Goal: Information Seeking & Learning: Learn about a topic

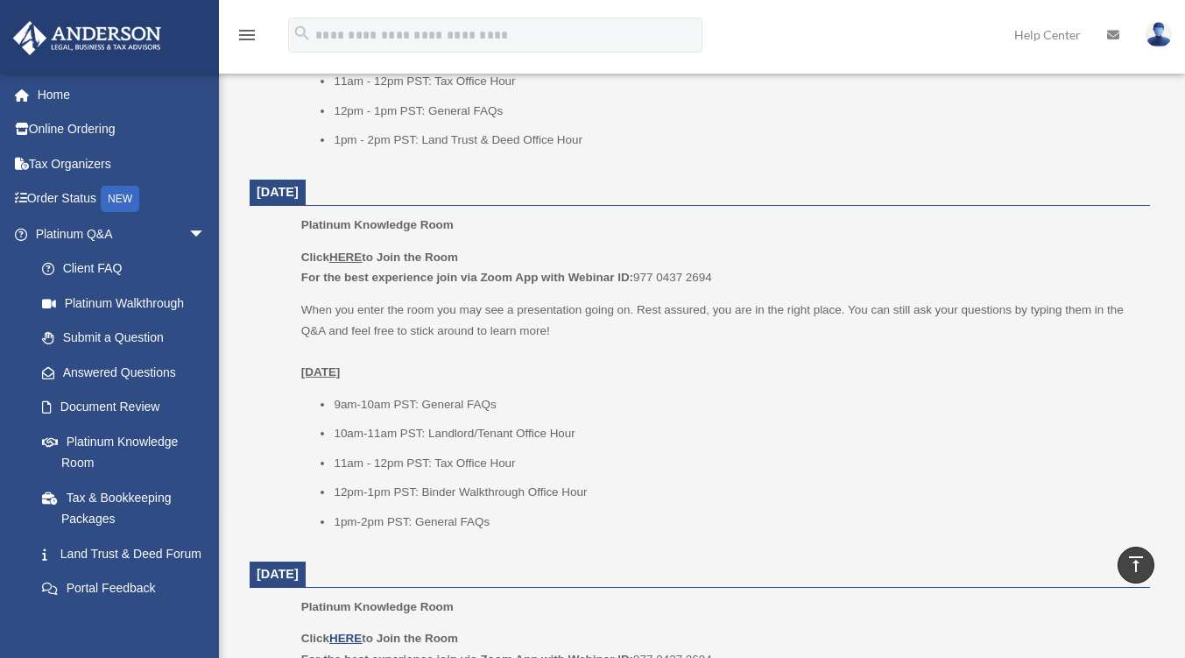
scroll to position [1002, 0]
click at [343, 257] on u "HERE" at bounding box center [345, 255] width 32 height 13
click at [341, 251] on u "HERE" at bounding box center [345, 255] width 32 height 13
click at [393, 249] on b "Click HERE to Join the Room" at bounding box center [379, 255] width 157 height 13
click at [359, 250] on u "HERE" at bounding box center [345, 255] width 32 height 13
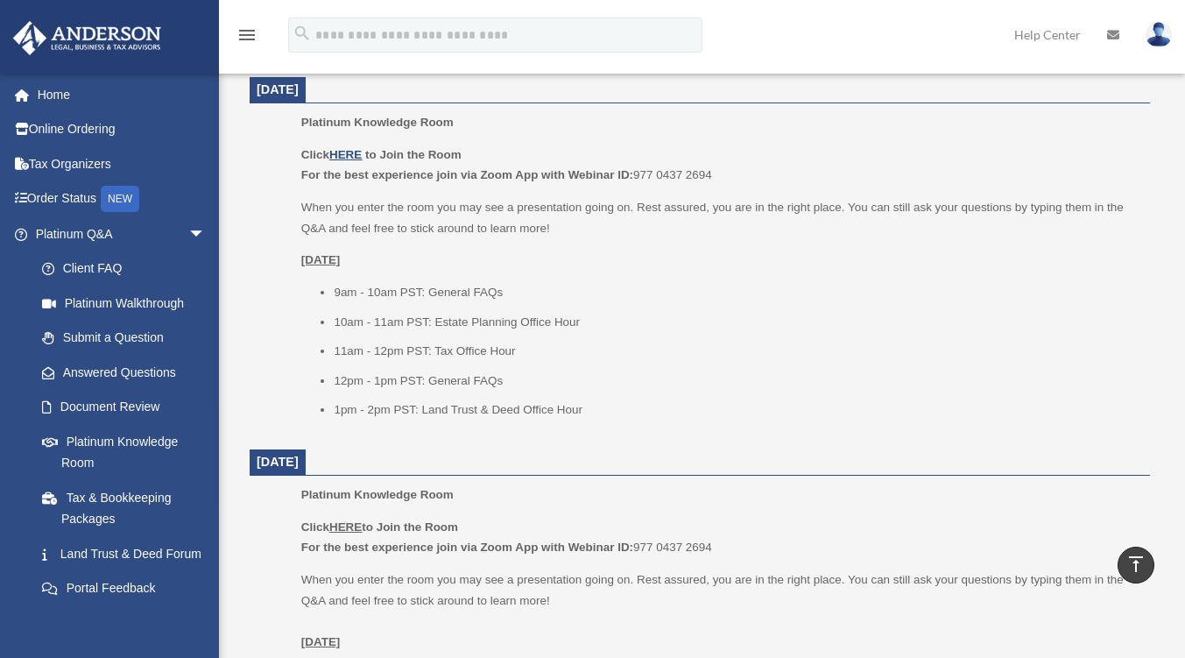
scroll to position [739, 0]
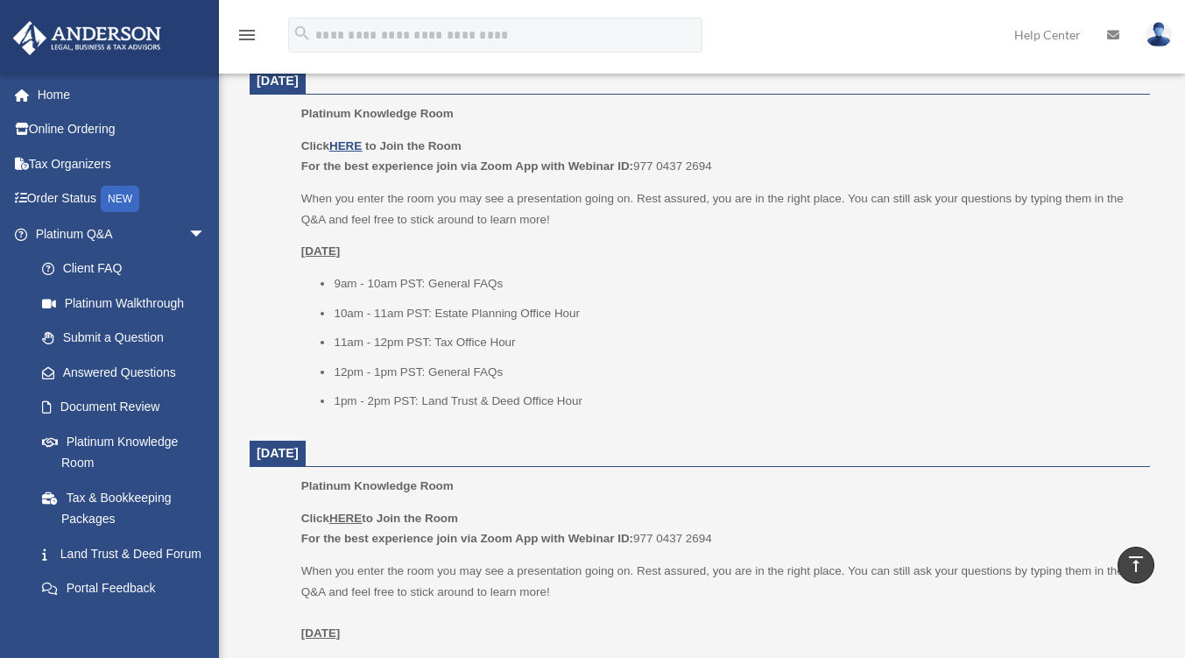
click at [341, 517] on u "HERE" at bounding box center [345, 517] width 32 height 13
click at [353, 140] on u "HERE" at bounding box center [345, 145] width 32 height 13
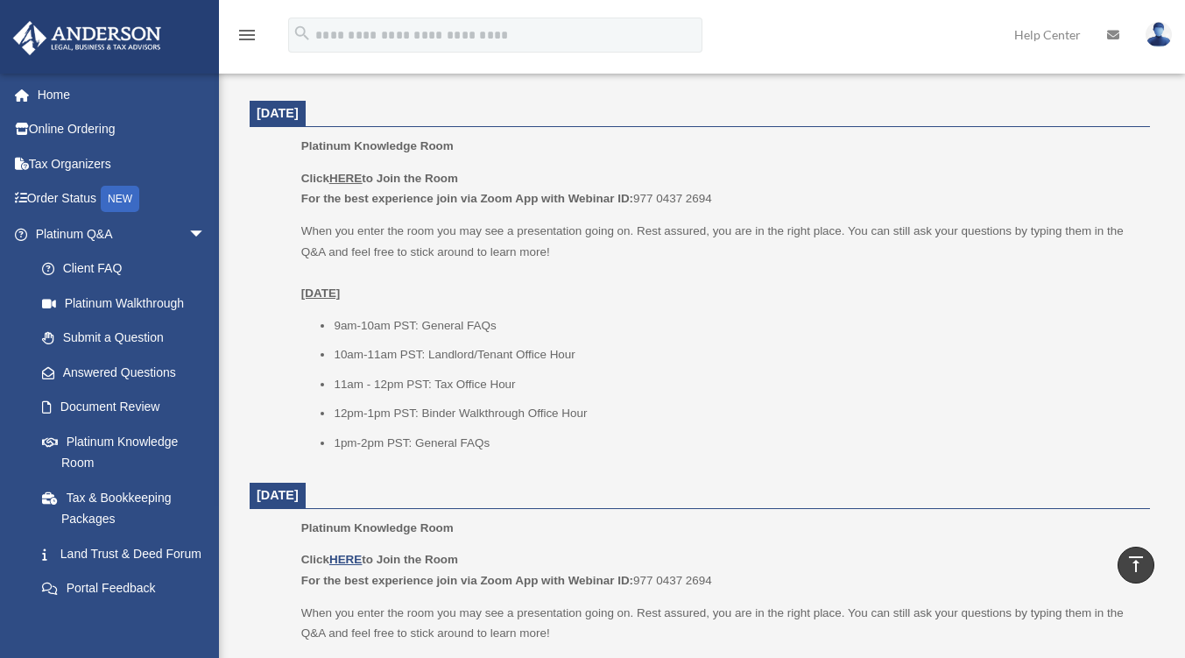
scroll to position [980, 0]
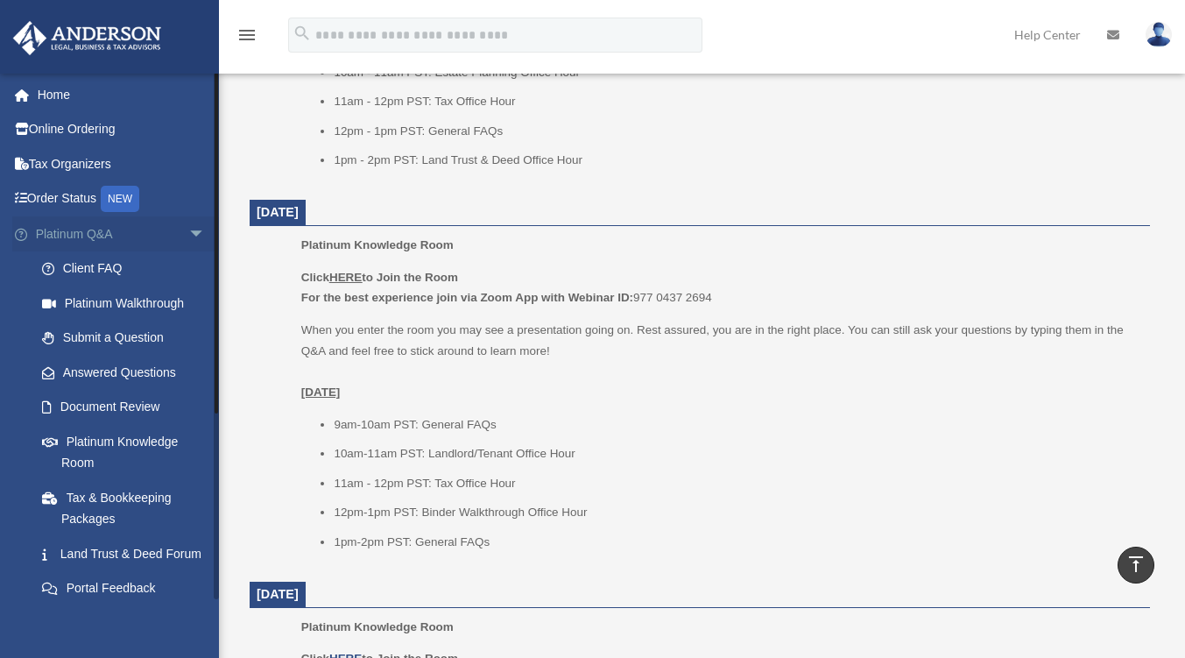
click at [123, 231] on link "Platinum Q&A arrow_drop_down" at bounding box center [122, 233] width 220 height 35
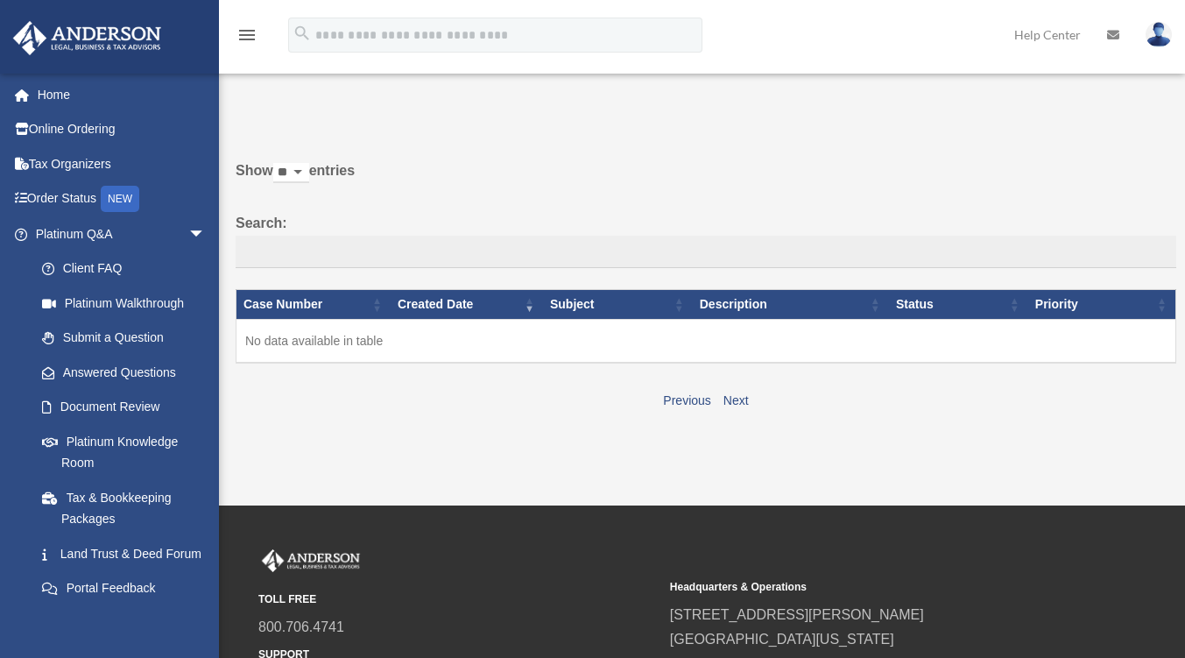
click at [303, 167] on select "** ** ** ***" at bounding box center [291, 173] width 36 height 20
click at [162, 240] on link "Platinum Q&A arrow_drop_down" at bounding box center [122, 233] width 220 height 35
click at [139, 367] on link "Answered Questions" at bounding box center [129, 372] width 208 height 35
click at [121, 349] on link "Submit a Question" at bounding box center [129, 337] width 208 height 35
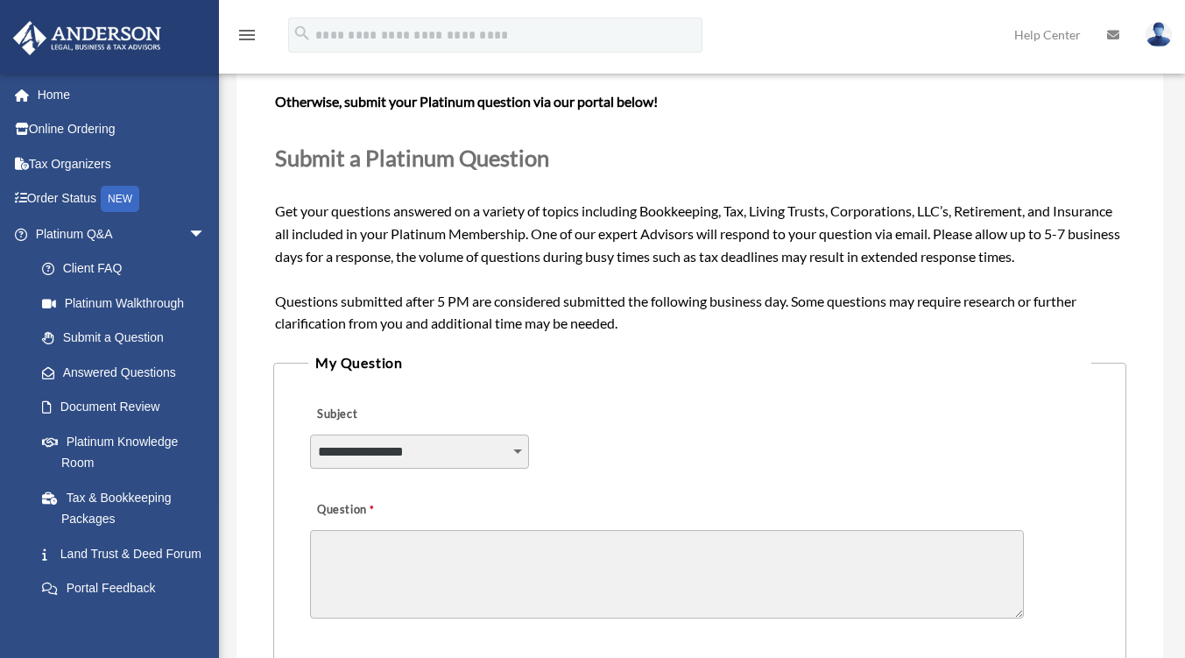
scroll to position [155, 0]
click at [85, 555] on link "Land Trust & Deed Forum" at bounding box center [129, 553] width 208 height 35
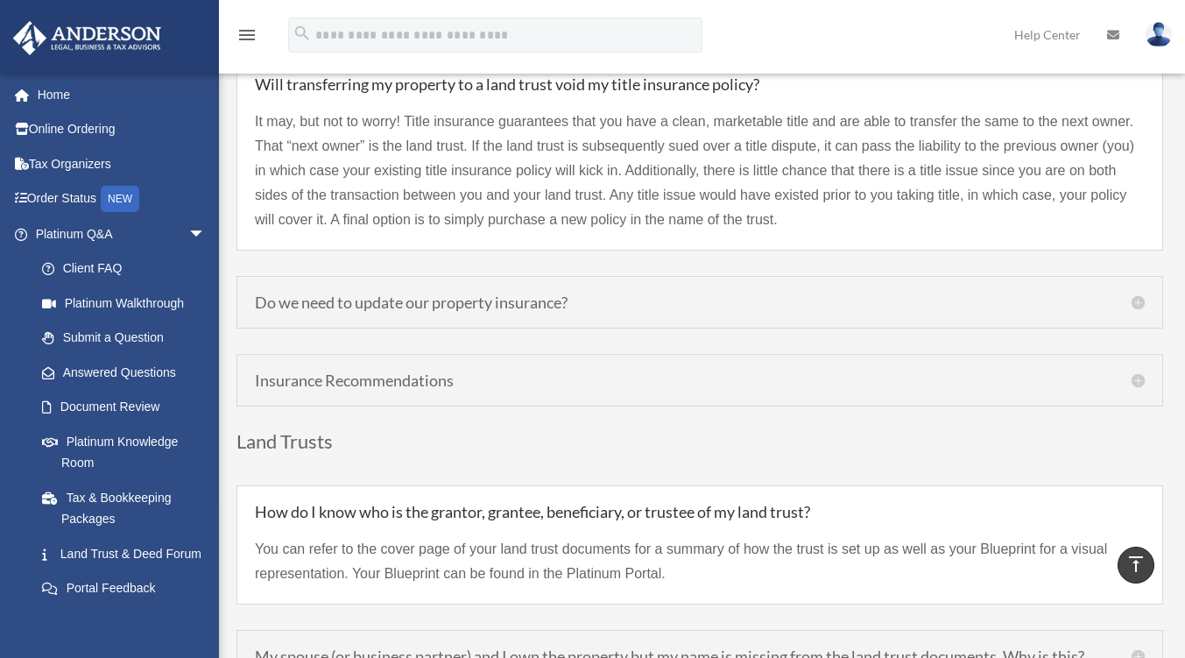
scroll to position [4142, 0]
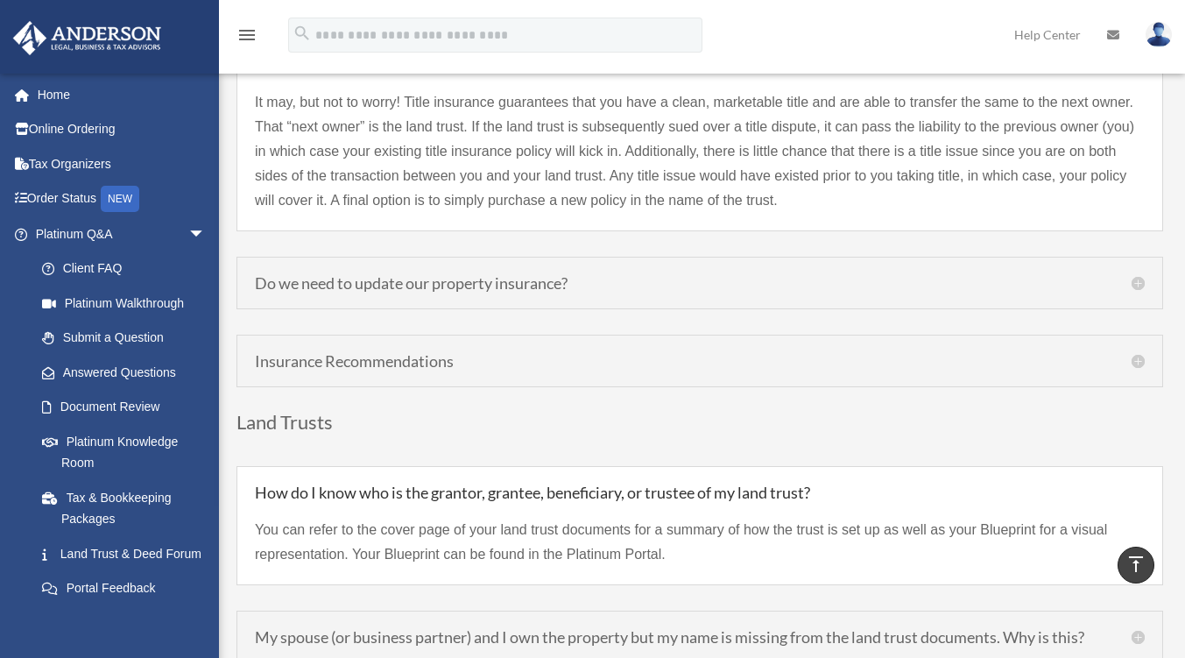
click at [1132, 280] on h5 "Do we need to update our property insurance?" at bounding box center [700, 283] width 890 height 16
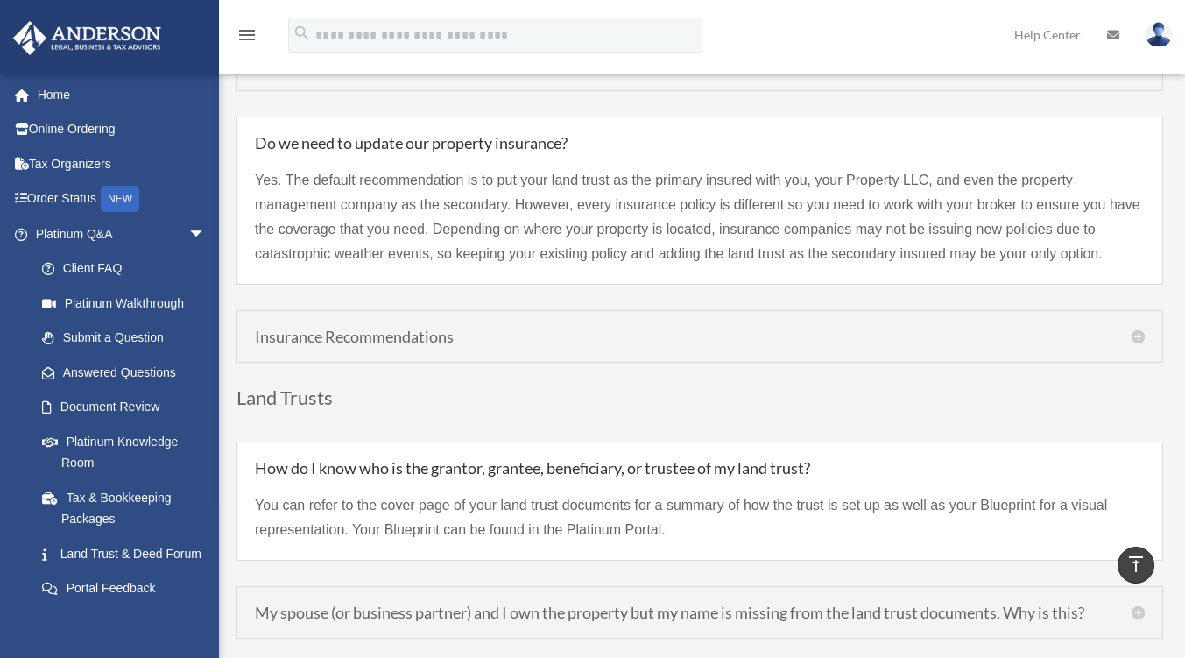
scroll to position [4425, 0]
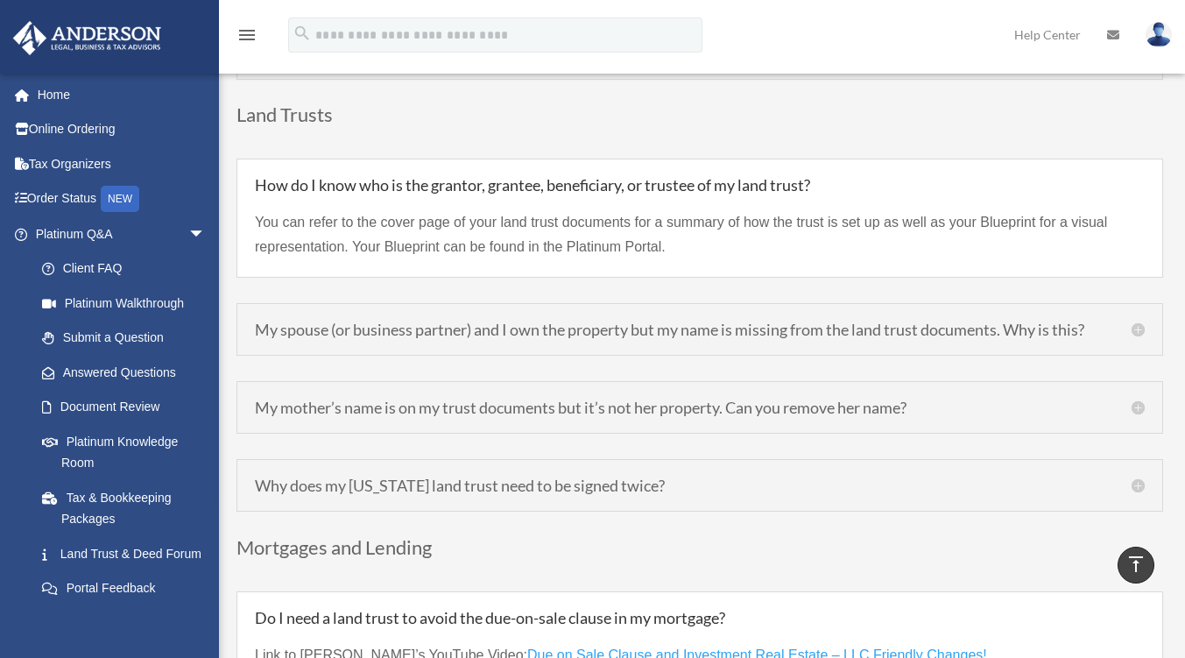
click at [1132, 330] on h5 "My spouse (or business partner) and I own the property but my name is missing f…" at bounding box center [700, 329] width 890 height 16
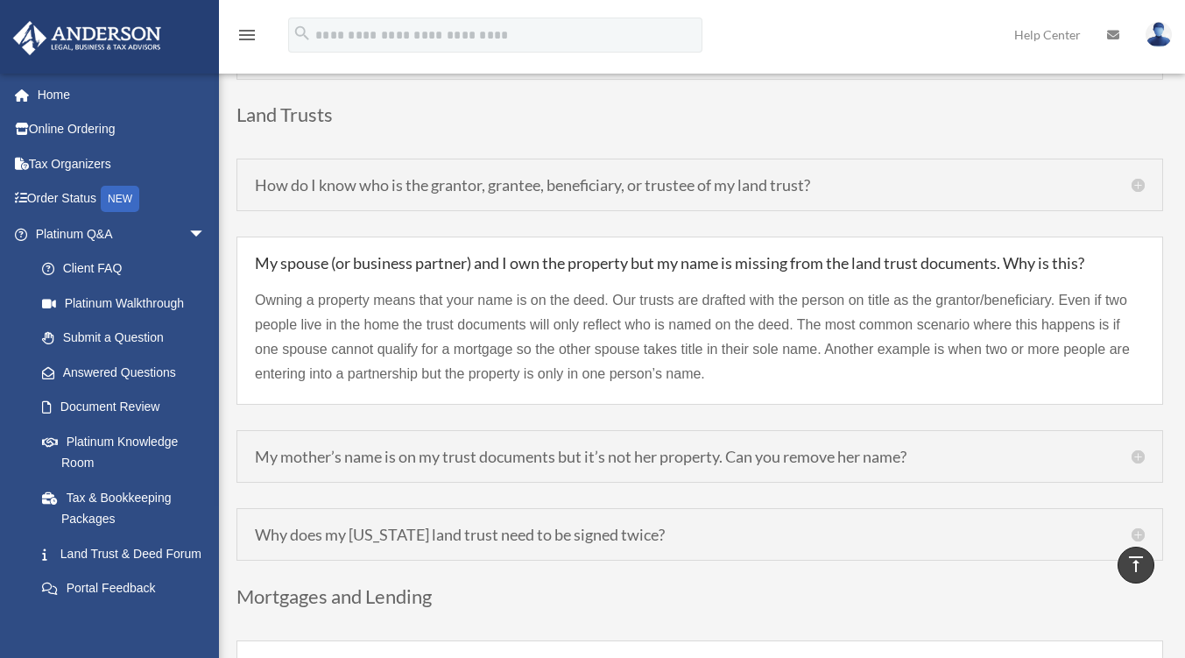
drag, startPoint x: 1188, startPoint y: 265, endPoint x: 746, endPoint y: 356, distance: 451.4
click at [746, 356] on p "Owning a property means that your name is on the deed. Our trusts are drafted w…" at bounding box center [700, 337] width 890 height 98
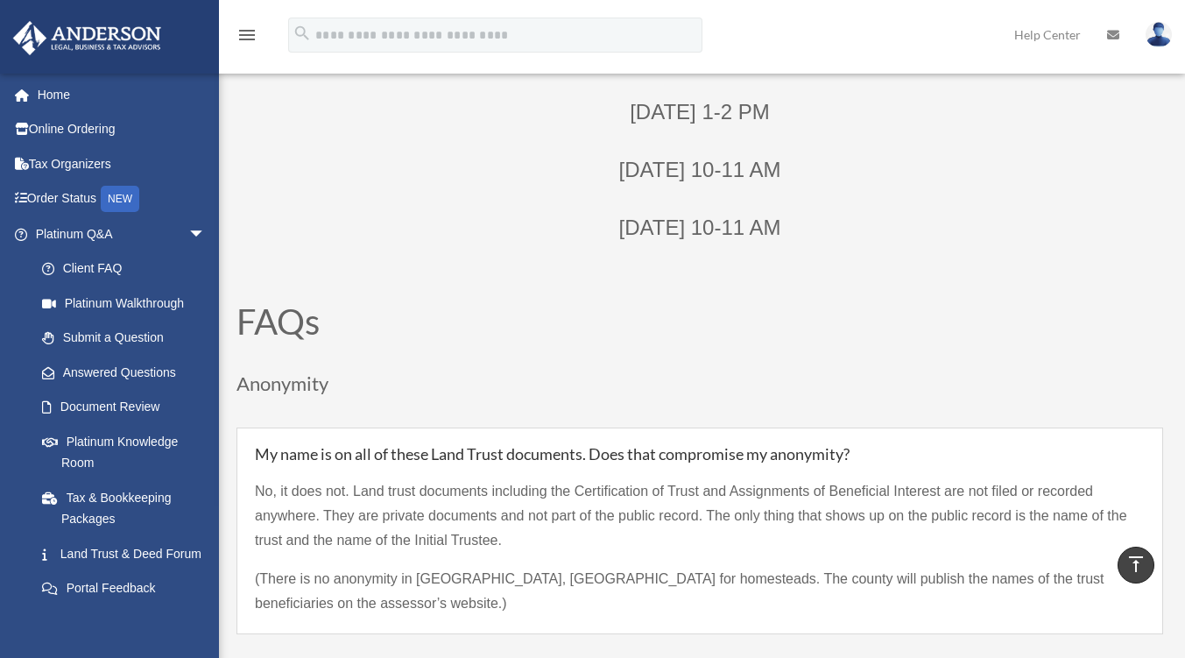
scroll to position [613, 0]
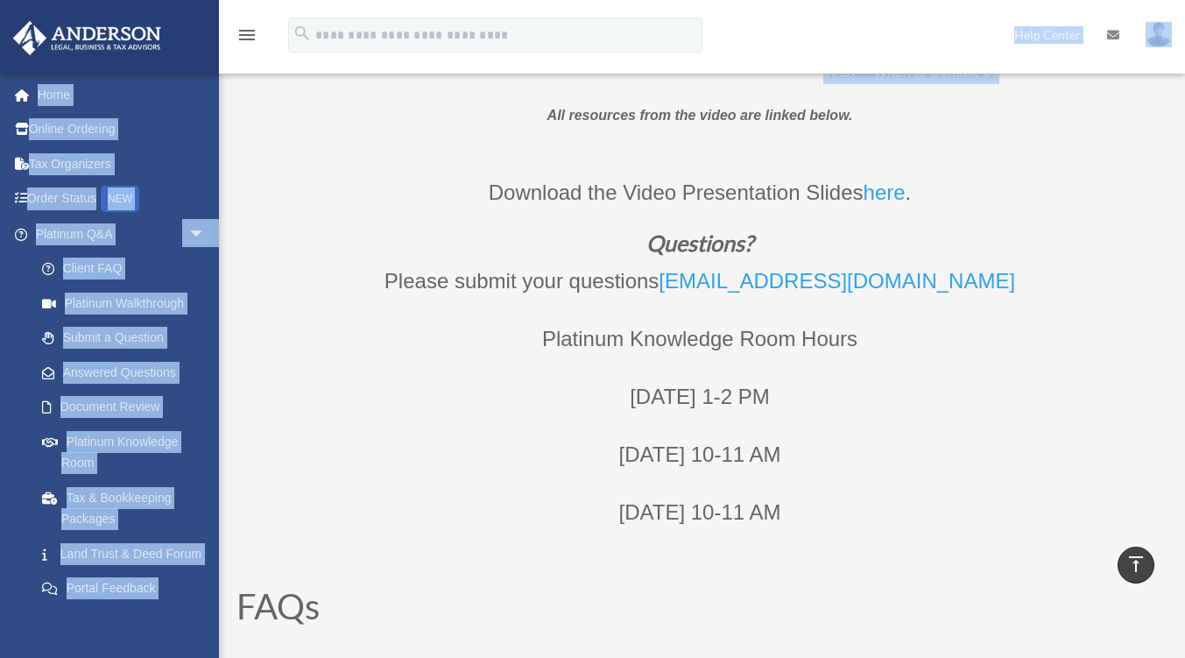
drag, startPoint x: 1184, startPoint y: 75, endPoint x: 1182, endPoint y: 47, distance: 28.1
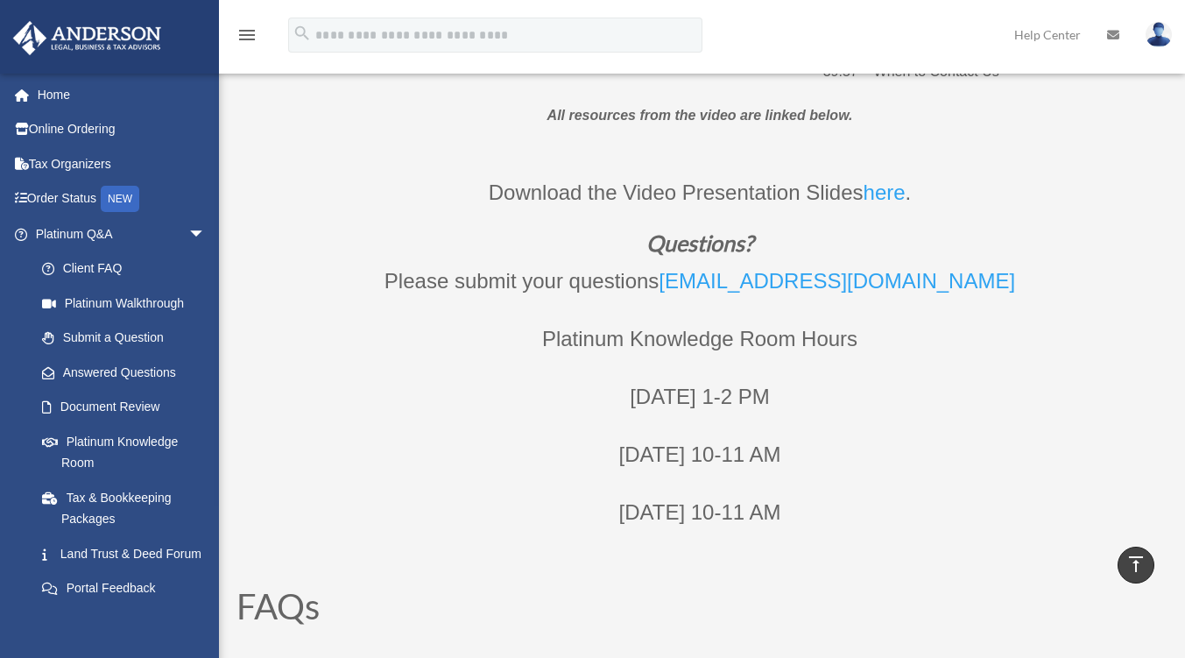
click at [1106, 154] on div "Download the Video Presentation Slides here . Questions? Please submit your que…" at bounding box center [699, 343] width 926 height 418
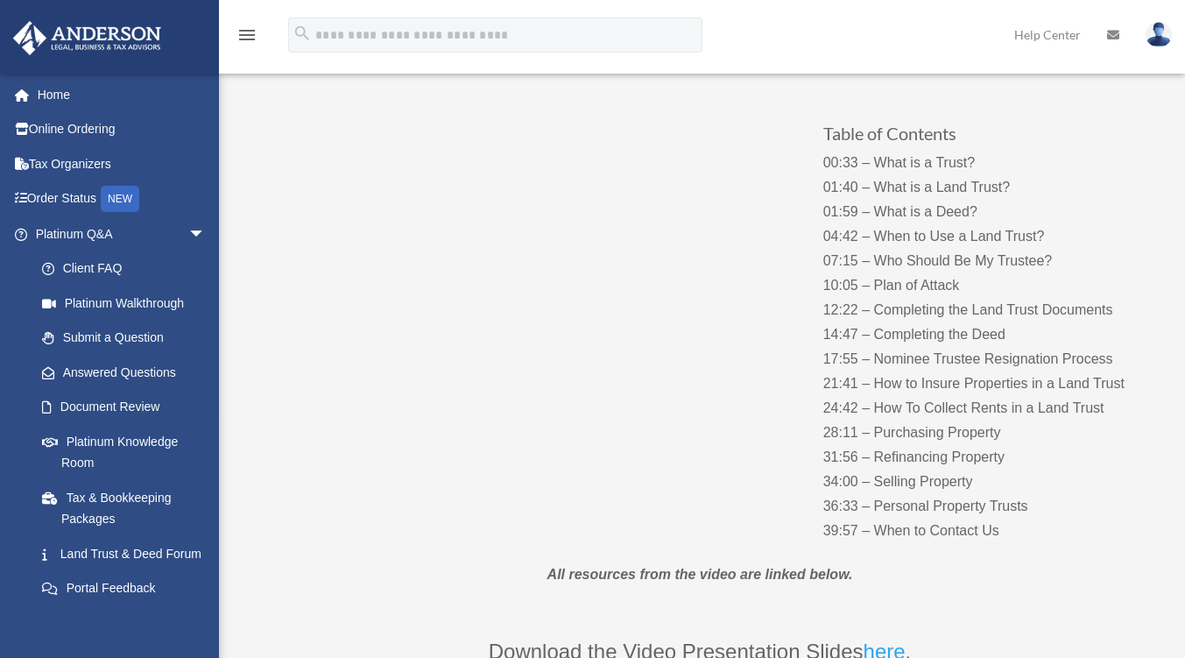
scroll to position [173, 0]
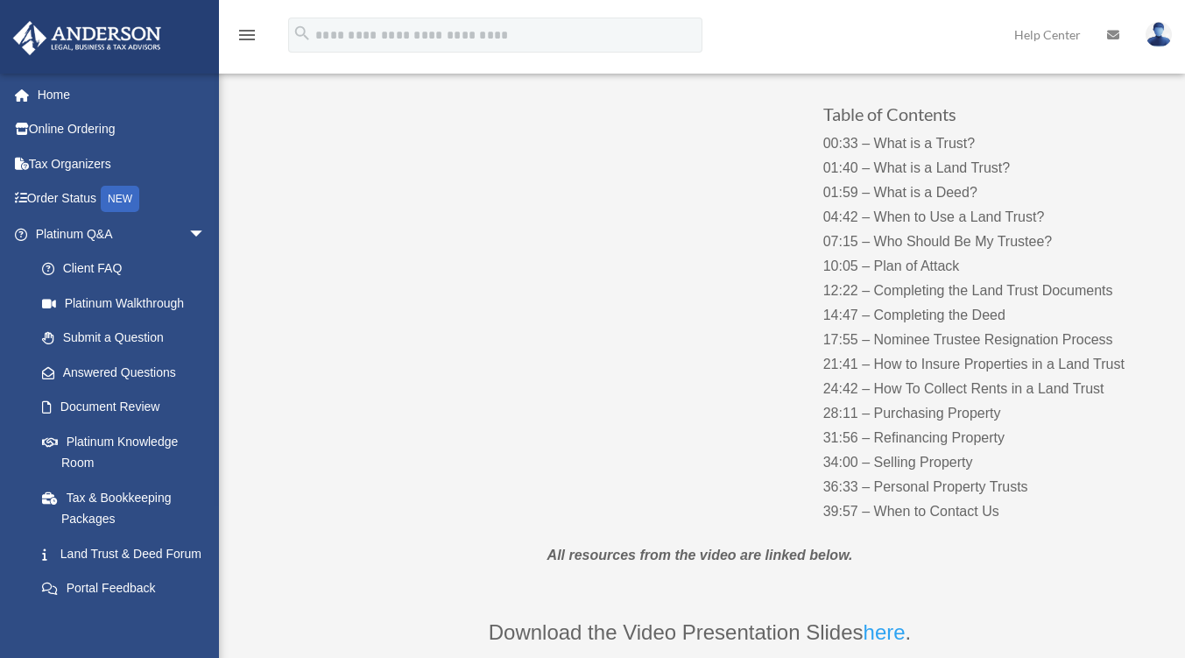
click at [516, 419] on div "Table of Contents 00:33 – What is a Trust? 01:40 – What is a Land Trust? 01:59 …" at bounding box center [699, 295] width 926 height 494
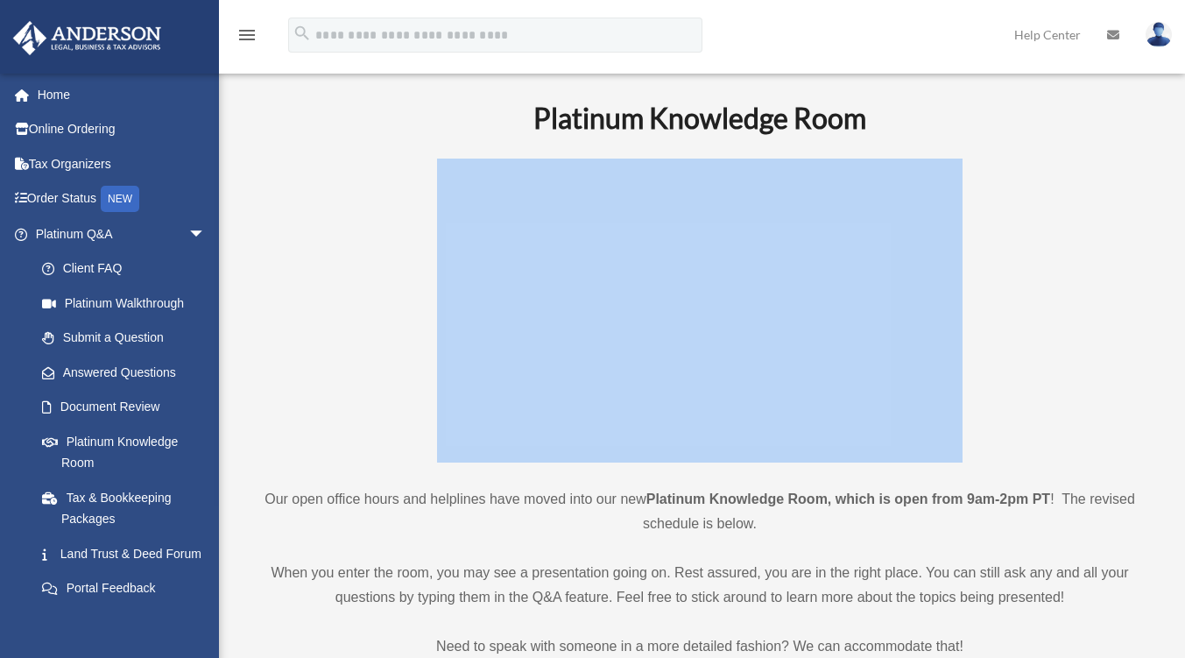
drag, startPoint x: 1184, startPoint y: 117, endPoint x: 1197, endPoint y: 213, distance: 96.3
click at [1102, 212] on p at bounding box center [700, 310] width 900 height 304
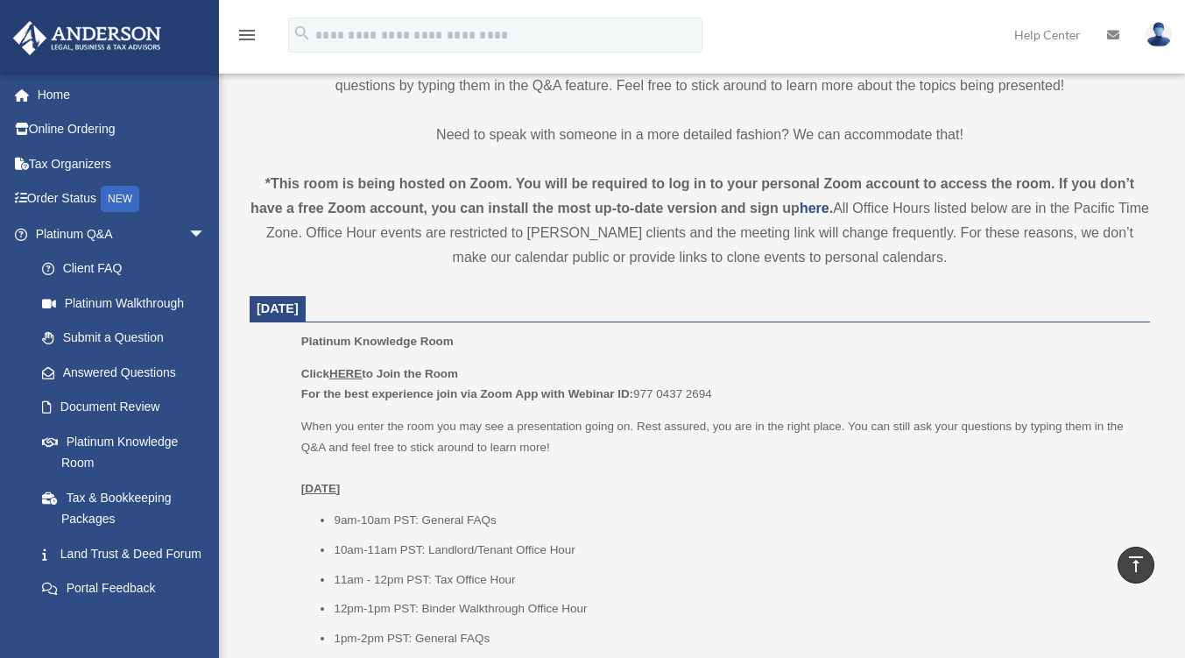
scroll to position [496, 0]
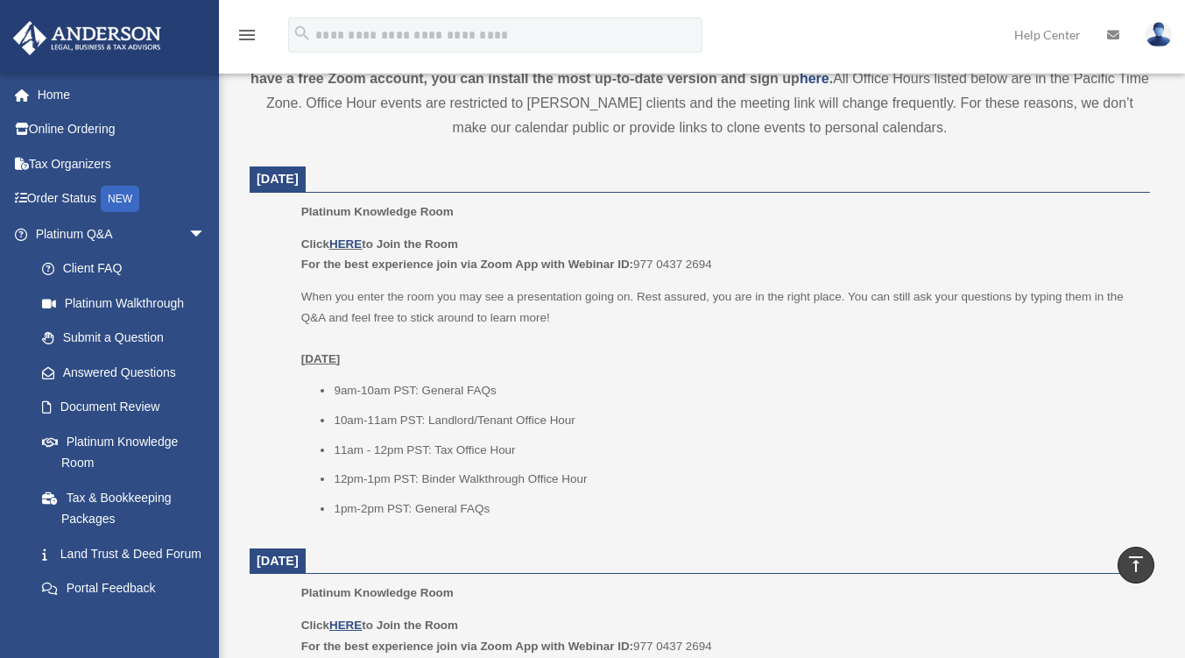
scroll to position [663, 0]
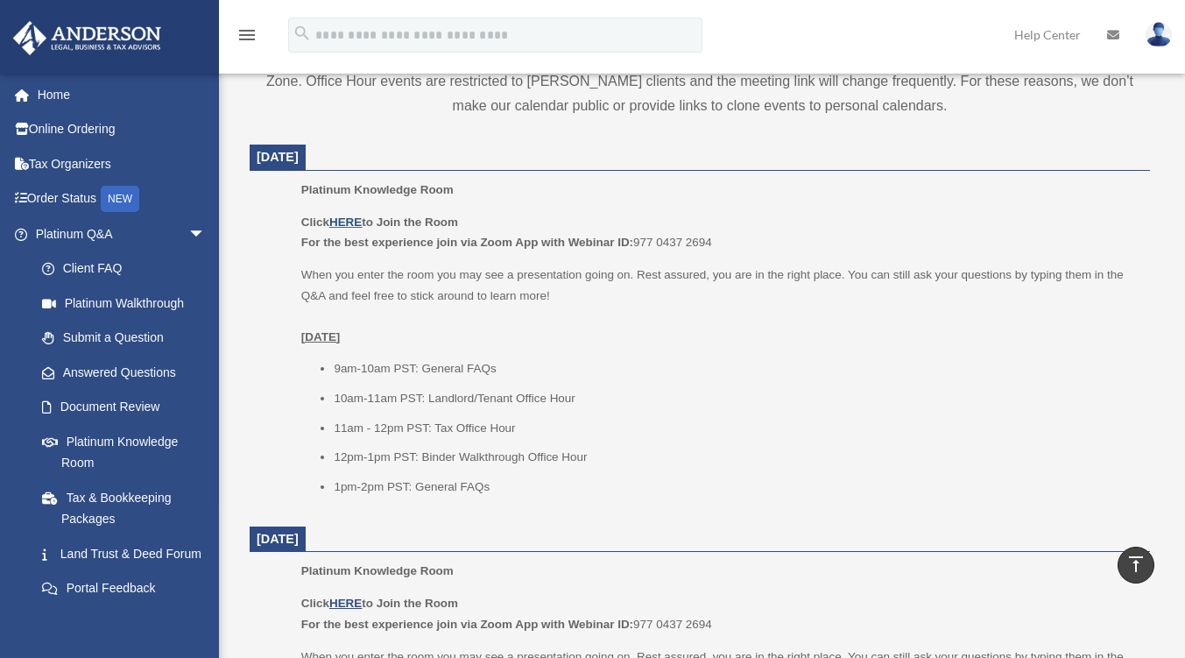
click at [347, 218] on link "HERE" at bounding box center [345, 221] width 32 height 13
